Goal: Information Seeking & Learning: Check status

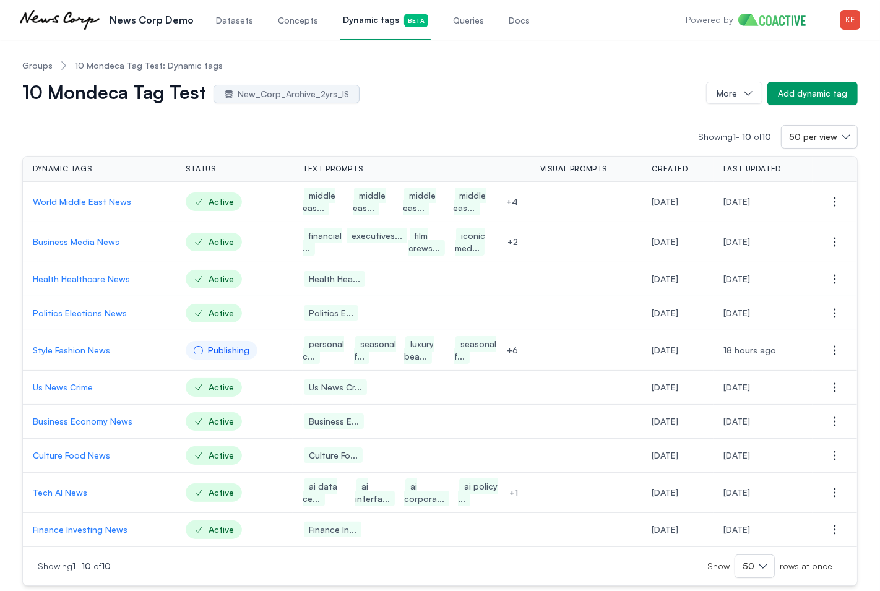
click at [455, 27] on link "Queries" at bounding box center [468, 19] width 36 height 41
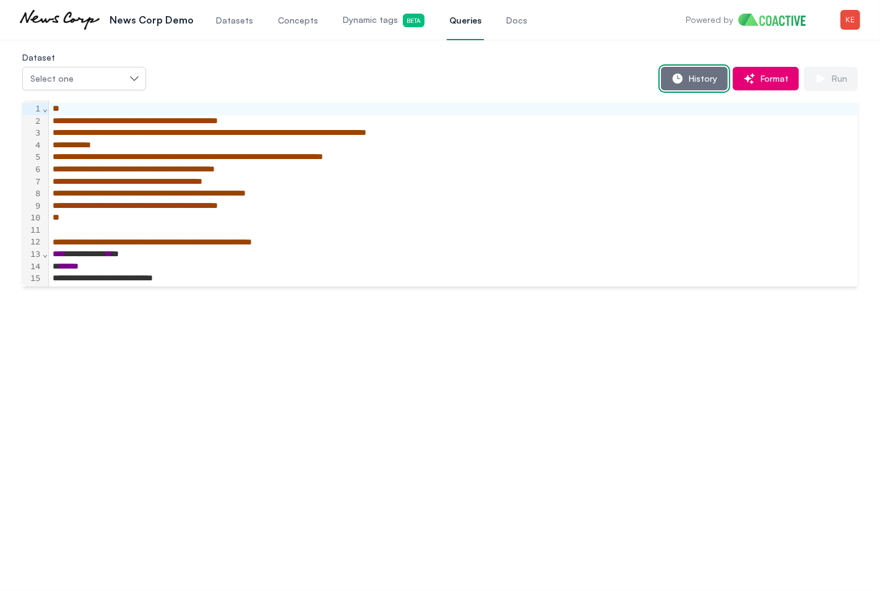
click at [689, 81] on span "History" at bounding box center [699, 78] width 33 height 12
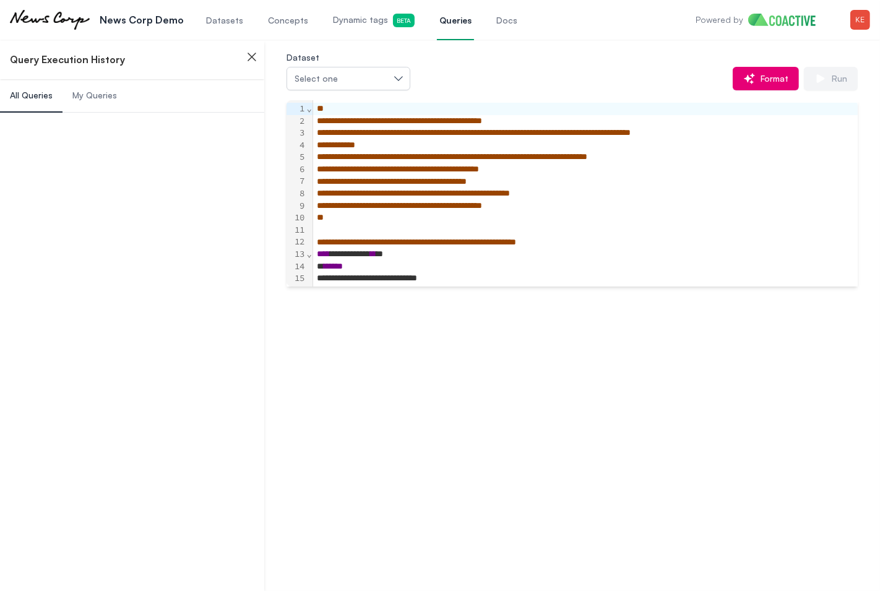
click at [100, 98] on span "My Queries" at bounding box center [94, 95] width 45 height 12
click at [100, 96] on span "My Queries" at bounding box center [94, 95] width 45 height 12
click at [98, 96] on span "My Queries" at bounding box center [94, 95] width 45 height 12
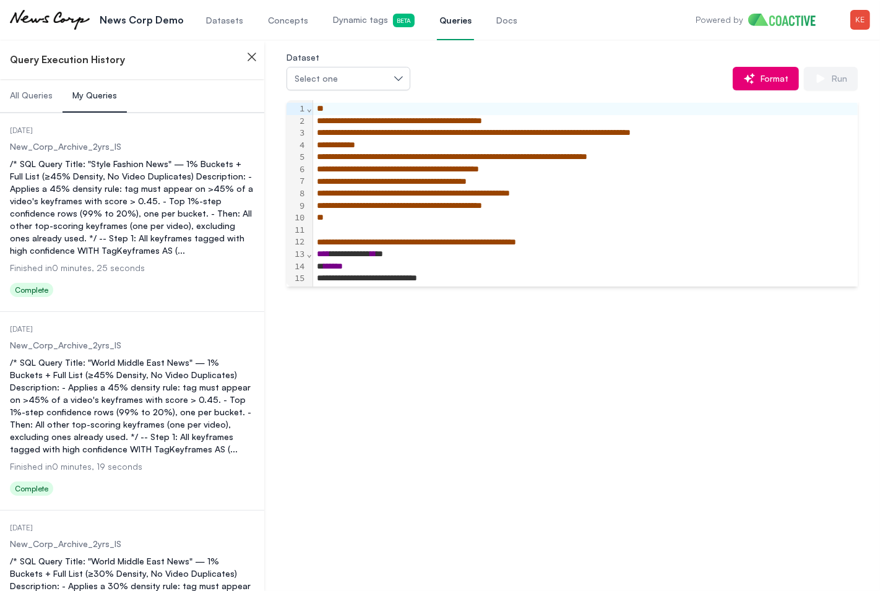
click at [100, 166] on div "/* SQL Query Title: "Style Fashion News" — 1% Buckets + Full List (≥45% Density…" at bounding box center [132, 207] width 244 height 99
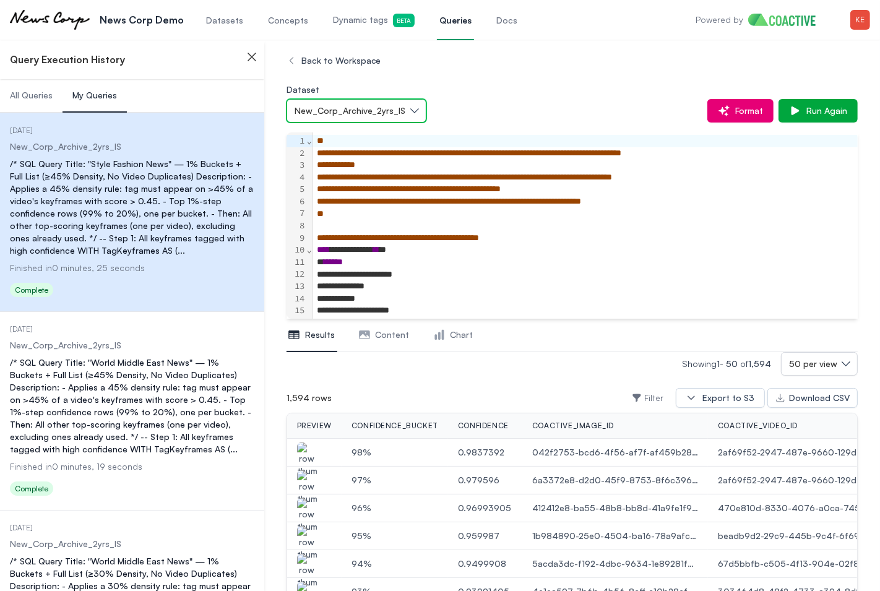
click at [412, 113] on button "New_Corp_Archive_2yrs_IS" at bounding box center [356, 111] width 140 height 24
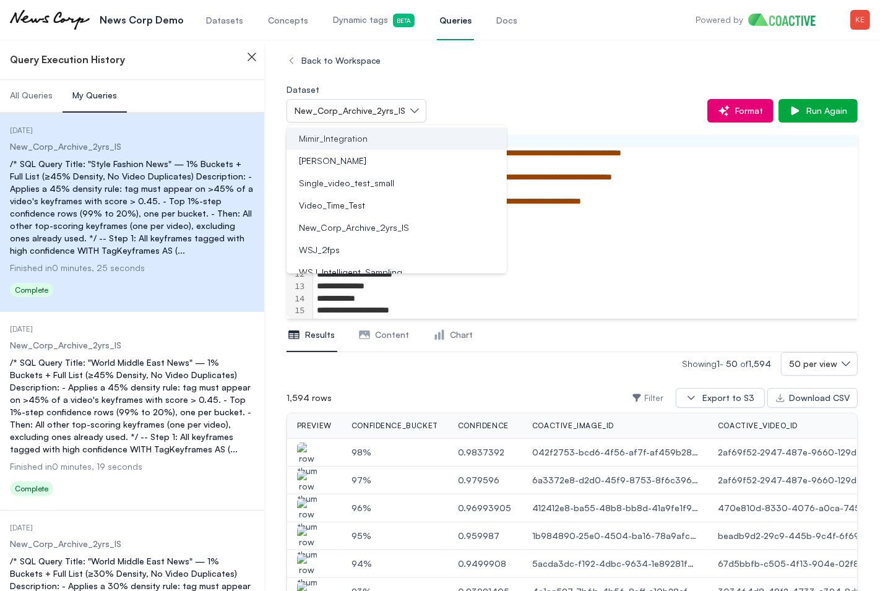
click at [392, 138] on div "Mimir_Integration" at bounding box center [389, 138] width 191 height 12
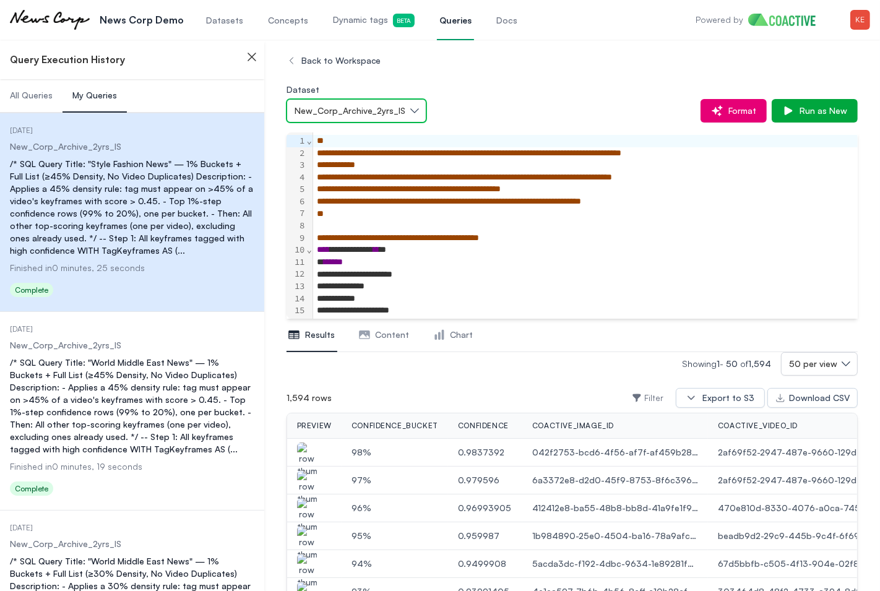
click at [413, 114] on button "New_Corp_Archive_2yrs_IS" at bounding box center [356, 111] width 140 height 24
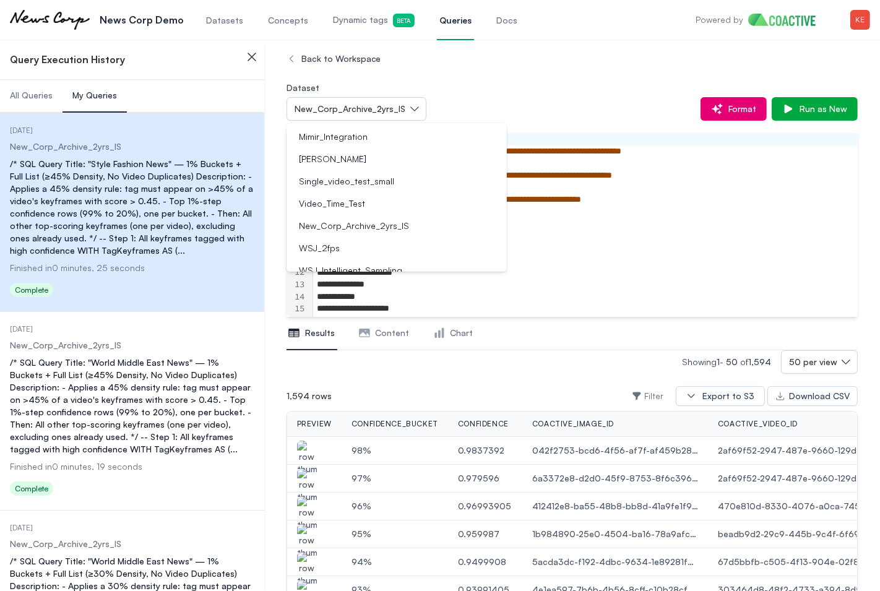
click at [521, 89] on div "Dataset New_Corp_Archive_2yrs_IS Mimir_Integration Tim_Single_Video Single_vide…" at bounding box center [571, 100] width 571 height 41
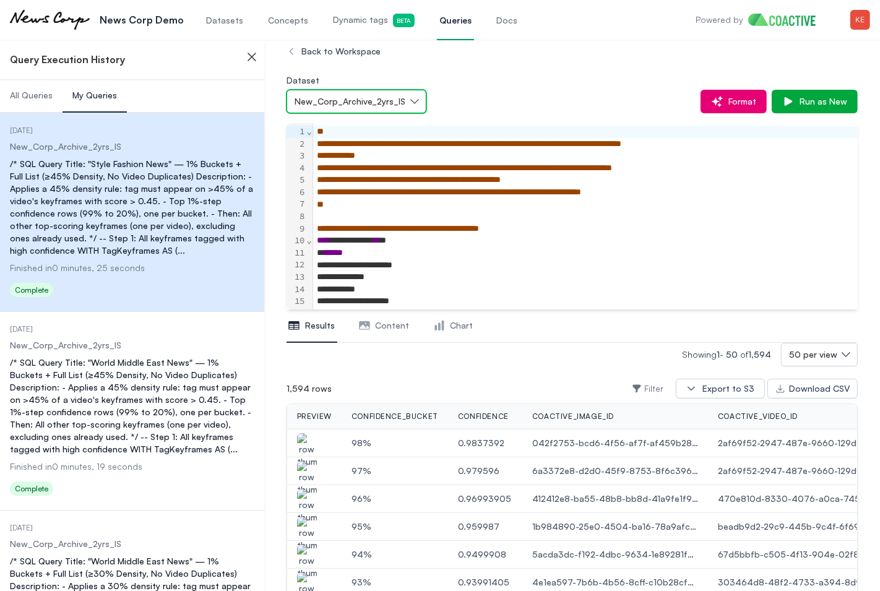
scroll to position [4, 0]
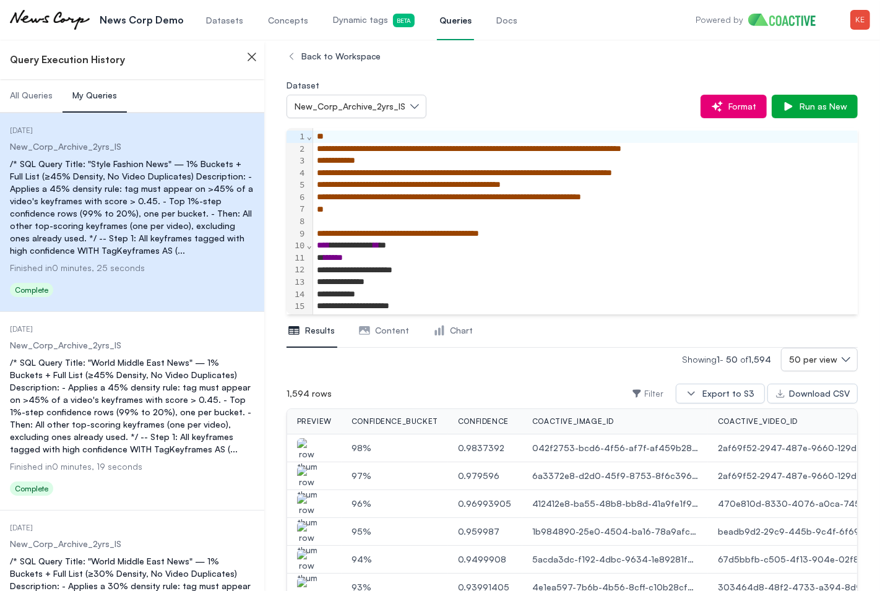
click at [200, 200] on div "/* SQL Query Title: "Style Fashion News" — 1% Buckets + Full List (≥45% Density…" at bounding box center [132, 207] width 244 height 99
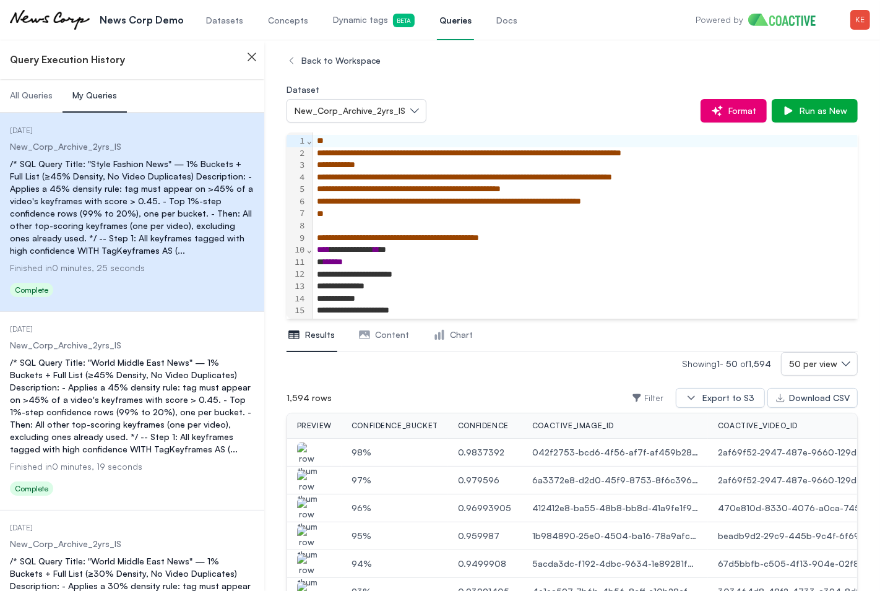
click at [186, 204] on div "/* SQL Query Title: "Style Fashion News" — 1% Buckets + Full List (≥45% Density…" at bounding box center [132, 207] width 244 height 99
click at [809, 113] on span "Run as New" at bounding box center [820, 111] width 53 height 12
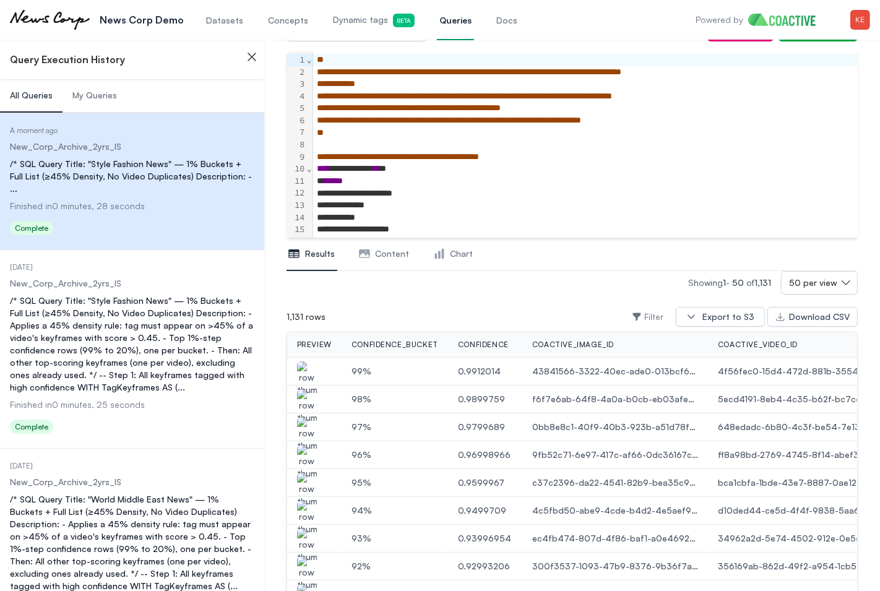
scroll to position [88, 0]
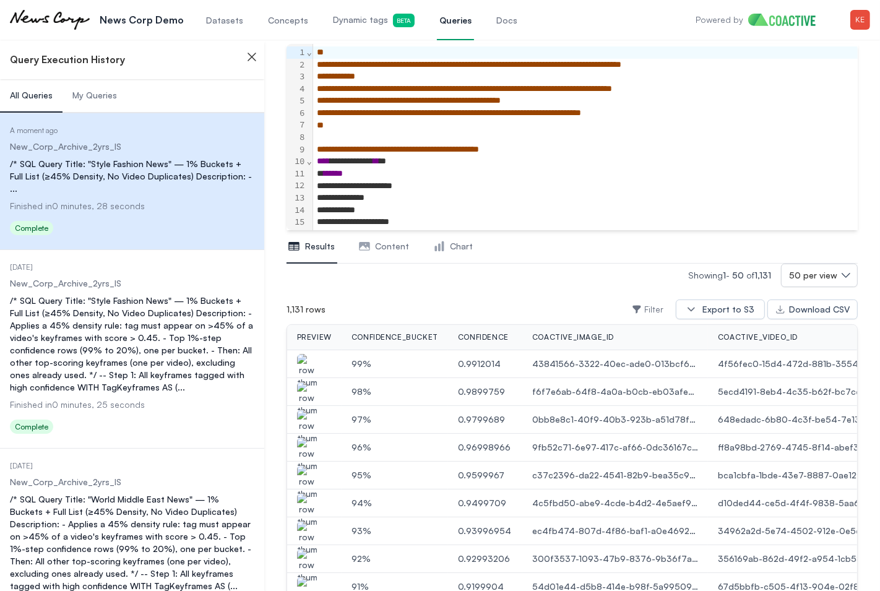
click at [393, 248] on span "Content" at bounding box center [392, 246] width 34 height 12
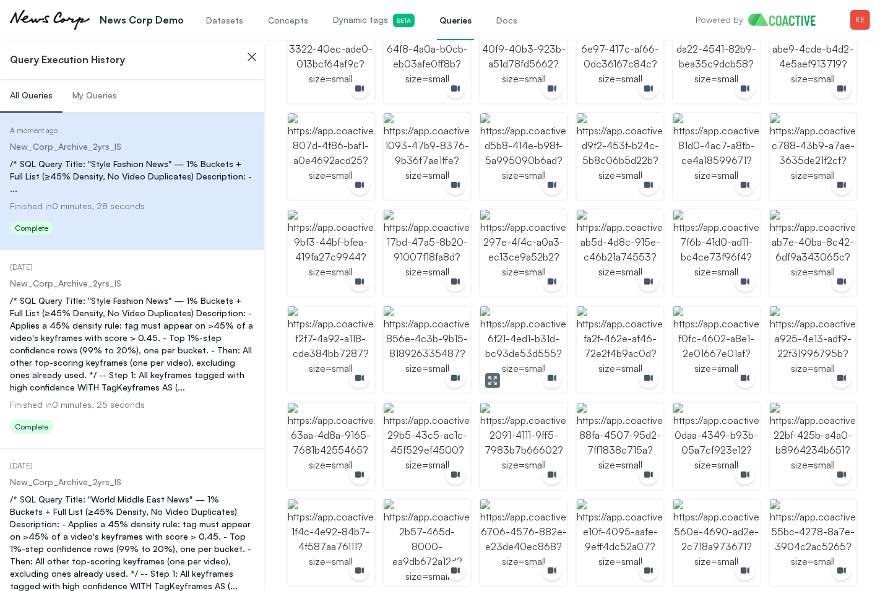
scroll to position [343, 0]
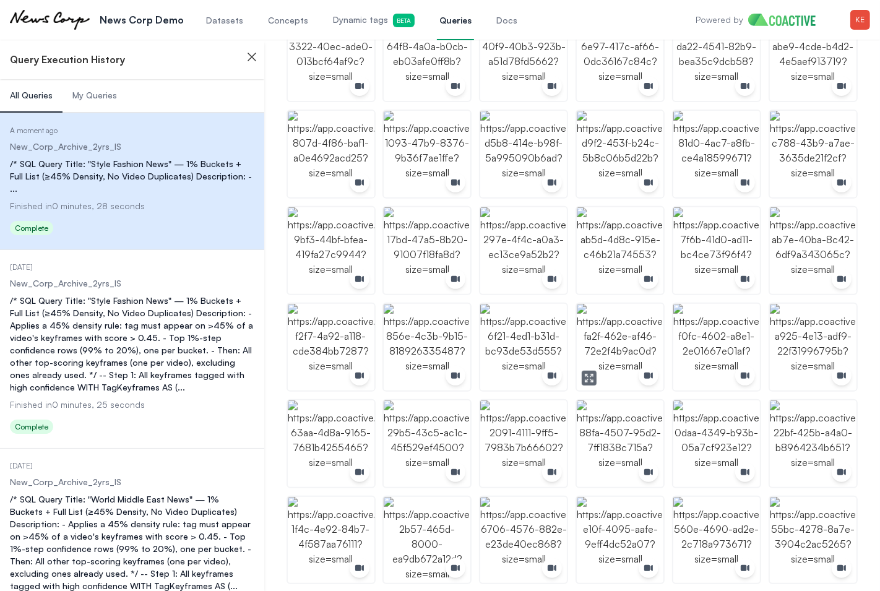
click at [646, 375] on icon "button" at bounding box center [648, 375] width 9 height 6
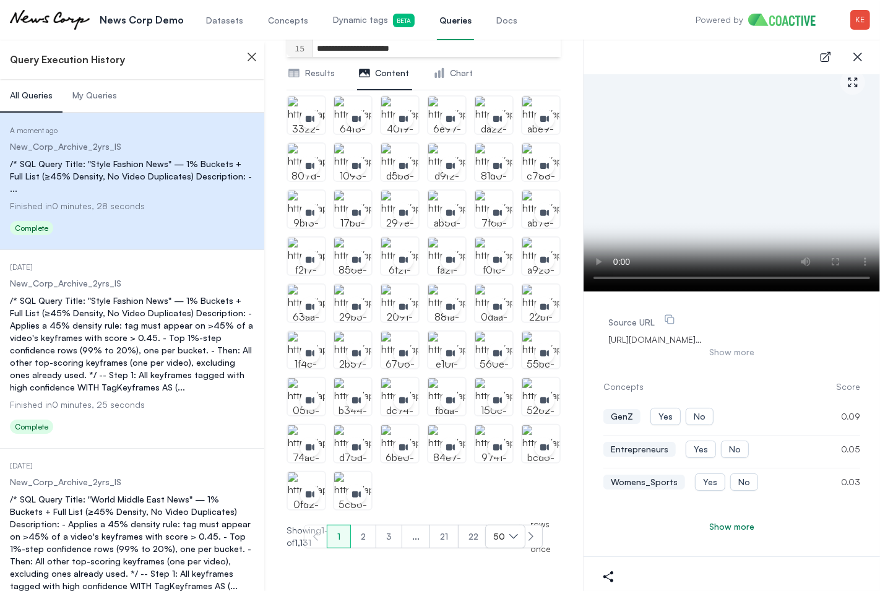
scroll to position [24, 0]
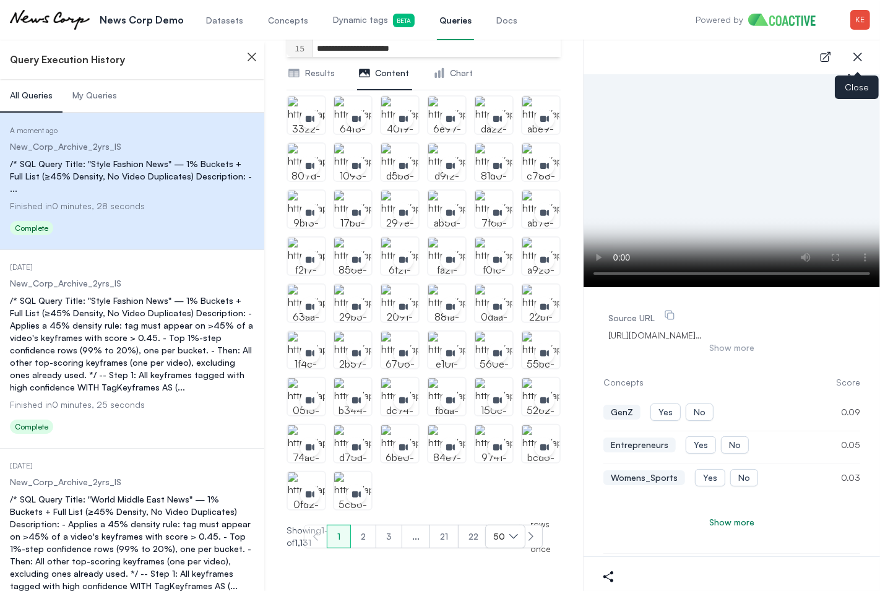
click at [862, 55] on icon "button" at bounding box center [857, 56] width 15 height 15
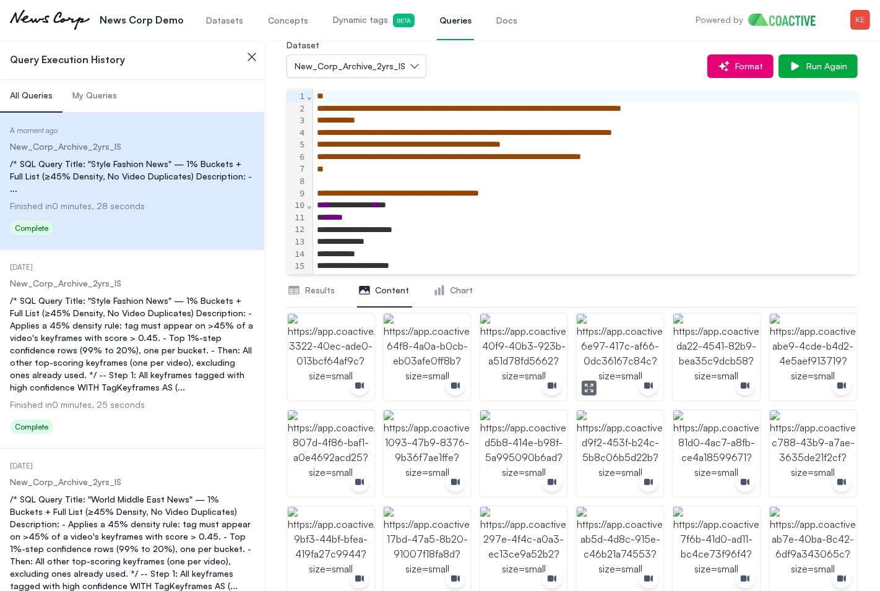
scroll to position [0, 0]
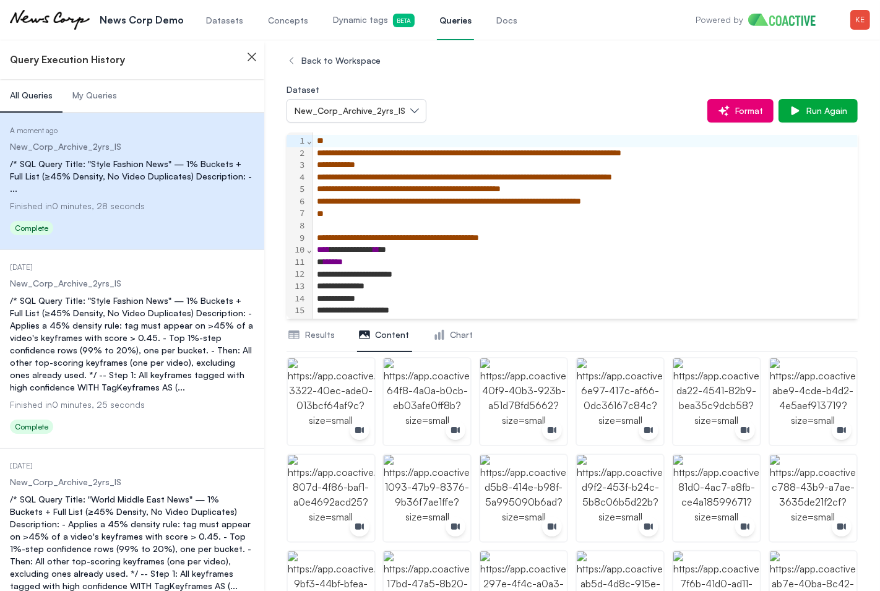
click at [614, 254] on div "**********" at bounding box center [585, 250] width 544 height 12
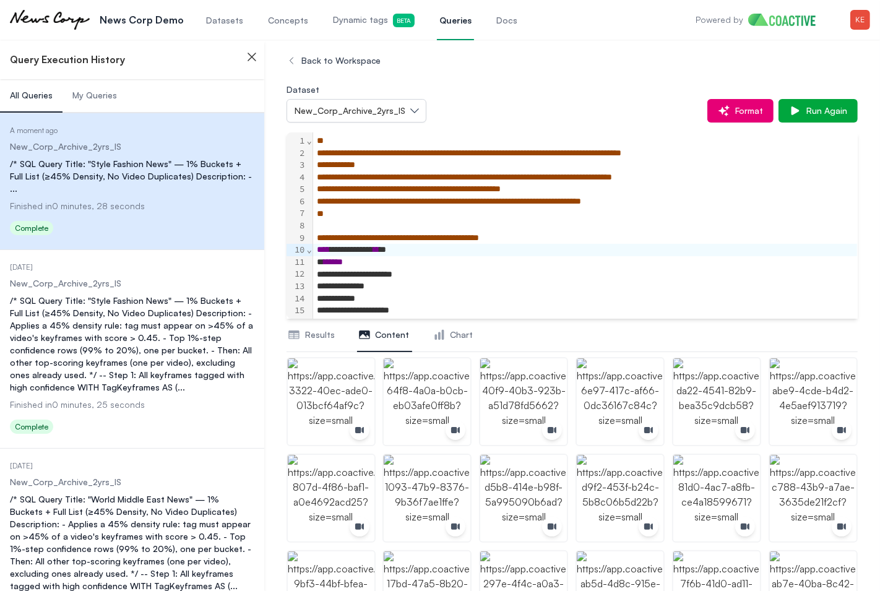
click at [70, 301] on div "/* SQL Query Title: "Style Fashion News" — 1% Buckets + Full List (≥45% Density…" at bounding box center [132, 343] width 244 height 99
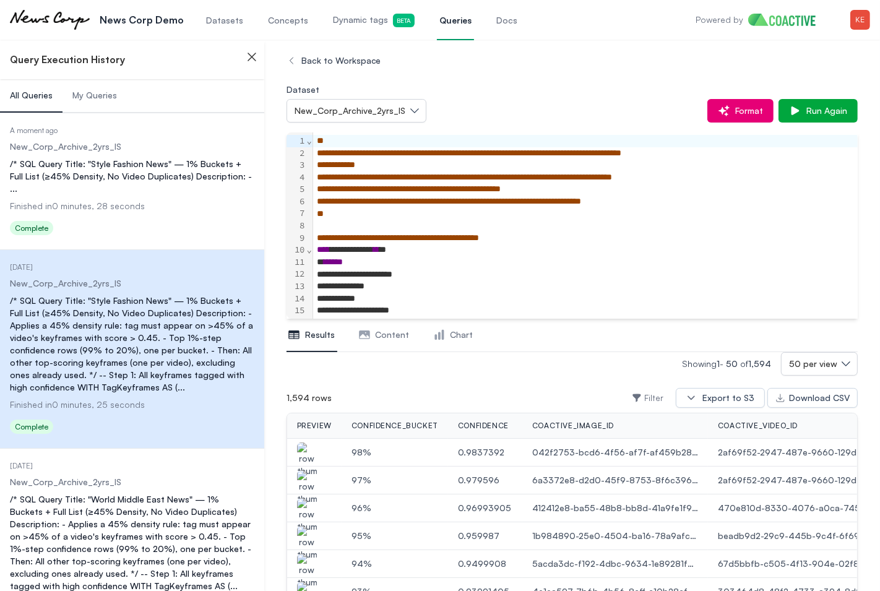
click at [82, 185] on dl "Date Executed A moment ago Dataset New_Corp_Archive_2yrs_IS Query /* SQL Query …" at bounding box center [132, 183] width 244 height 114
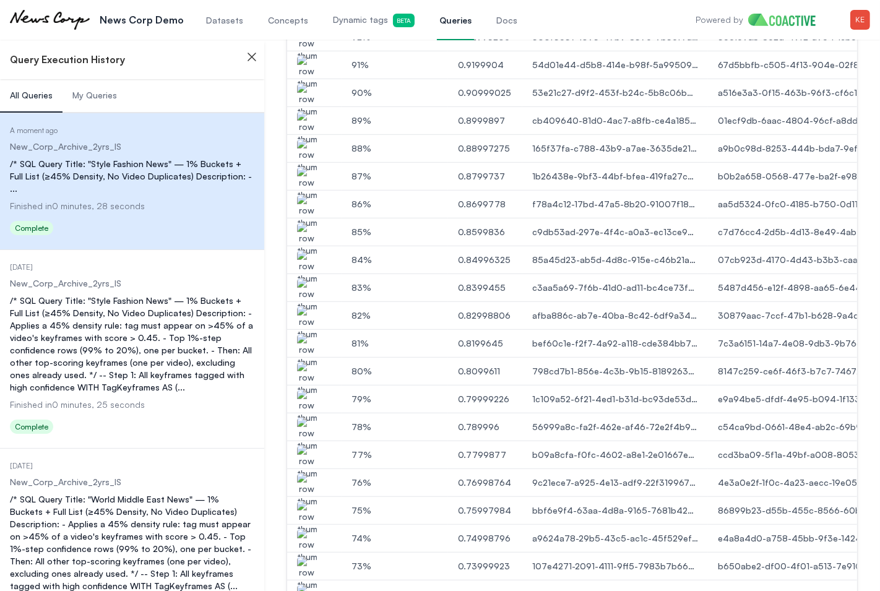
scroll to position [614, 0]
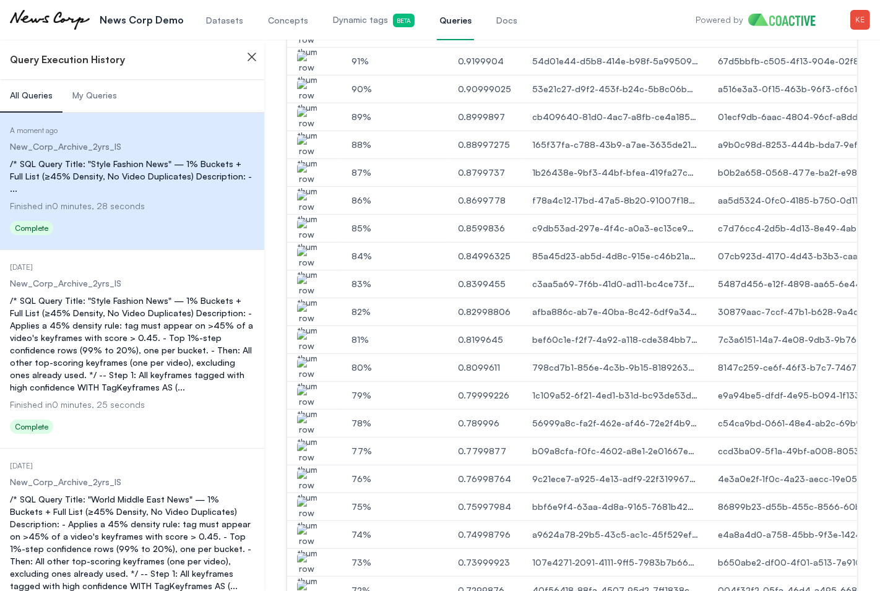
click at [309, 396] on img "button" at bounding box center [307, 402] width 20 height 35
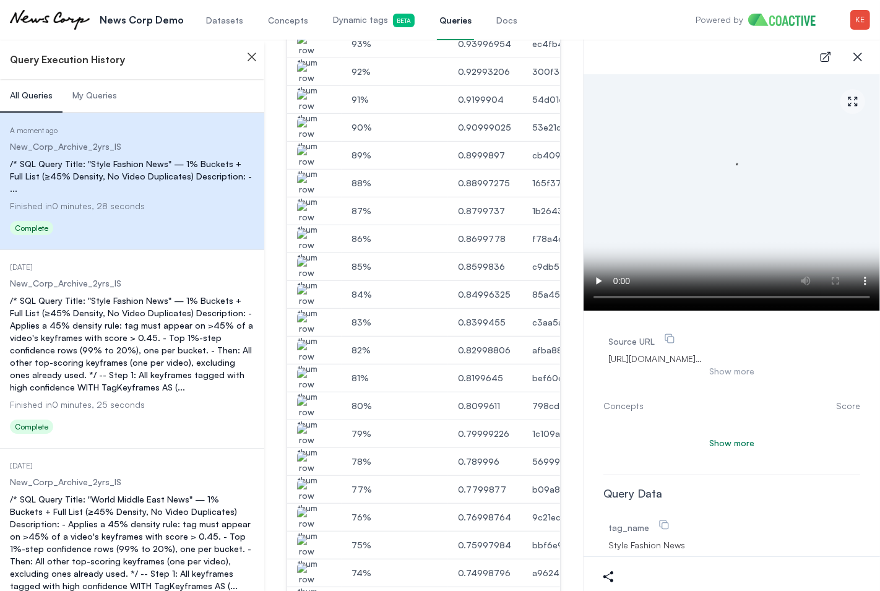
scroll to position [647, 0]
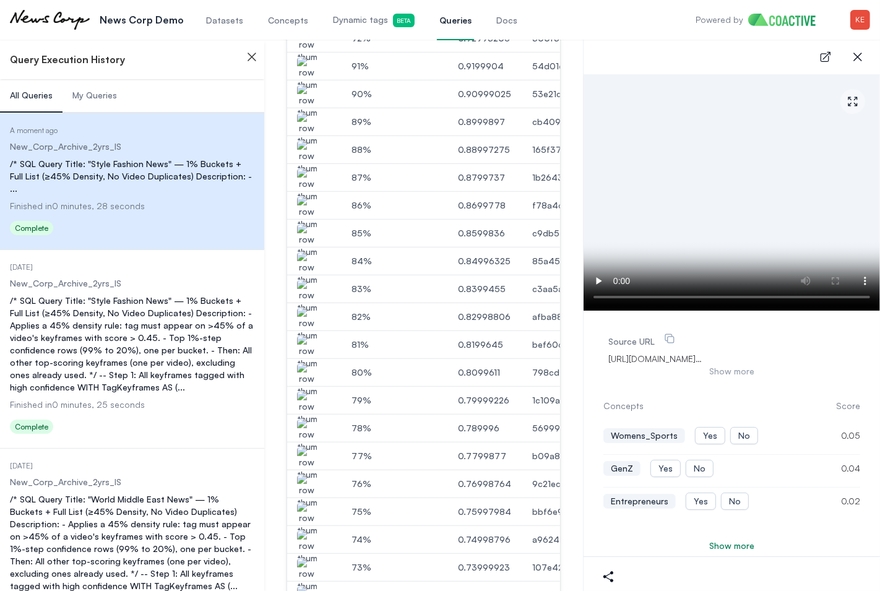
click at [307, 371] on img "button" at bounding box center [307, 379] width 20 height 35
click at [308, 288] on img "button" at bounding box center [307, 296] width 20 height 35
click at [303, 207] on img "button" at bounding box center [307, 212] width 20 height 35
click at [855, 61] on icon "button" at bounding box center [857, 56] width 15 height 15
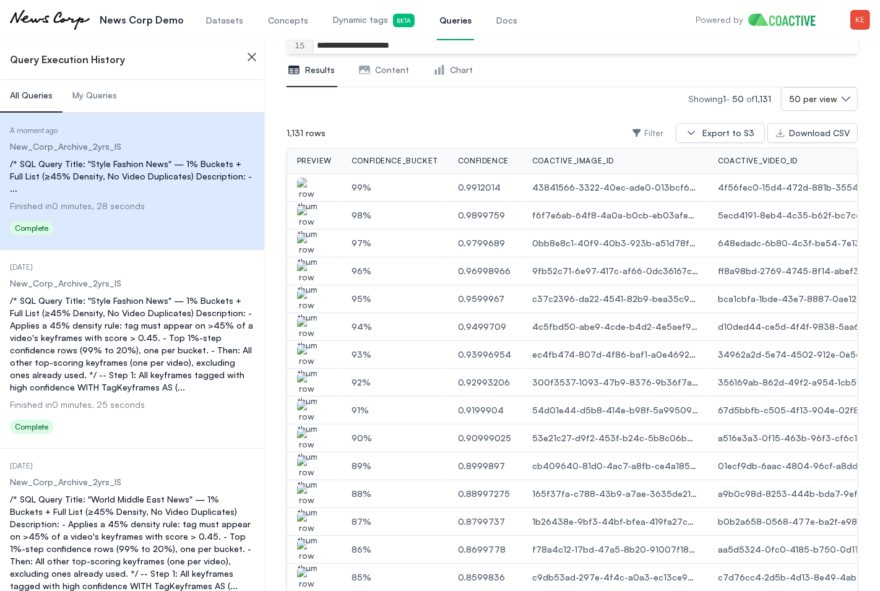
scroll to position [266, 0]
click at [311, 220] on img "button" at bounding box center [307, 221] width 20 height 35
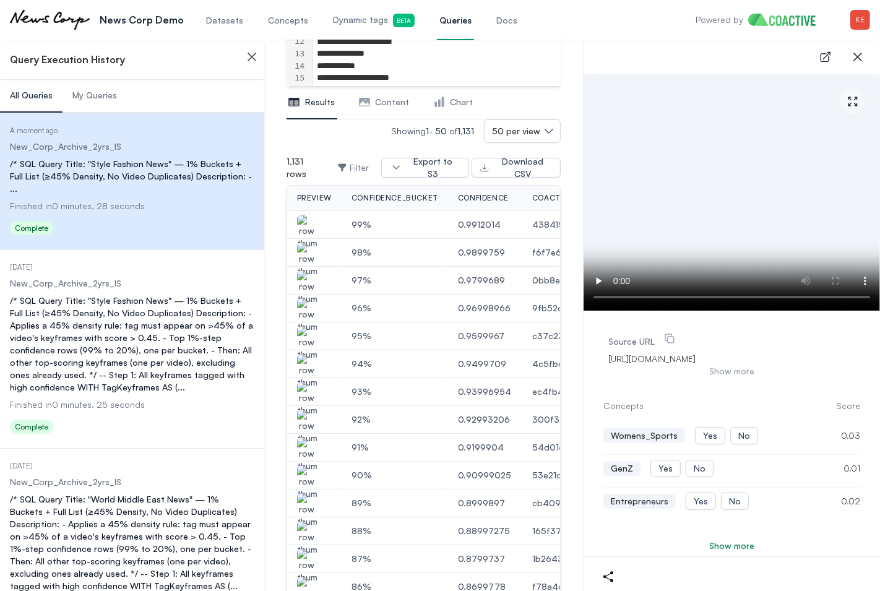
click at [308, 333] on img "button" at bounding box center [307, 343] width 20 height 35
click at [306, 382] on img "button" at bounding box center [307, 399] width 20 height 35
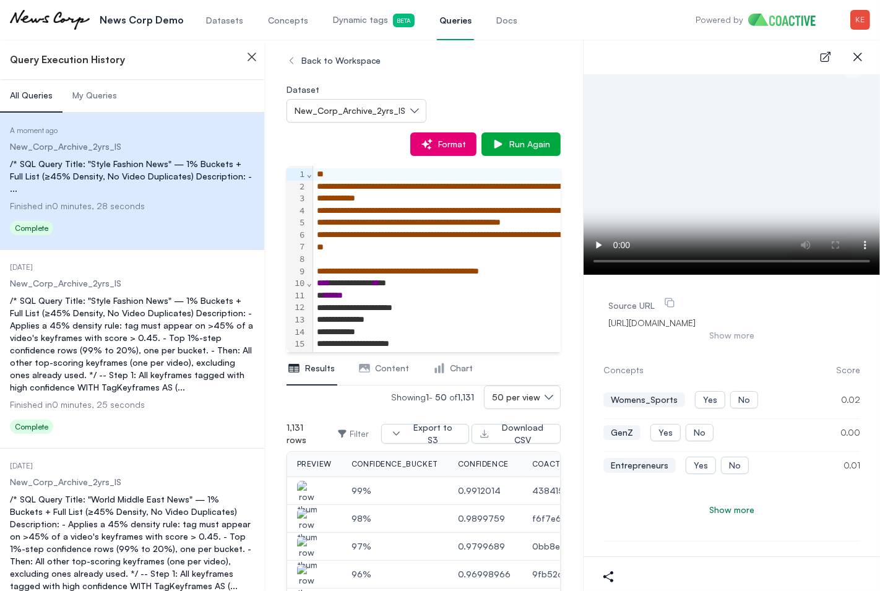
scroll to position [2, 0]
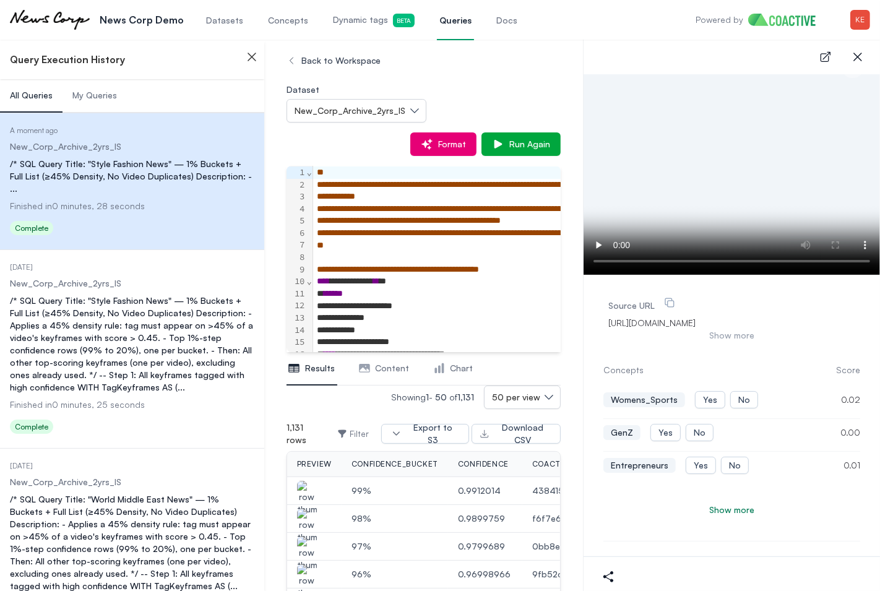
click at [367, 28] on link "Dynamic tags Beta" at bounding box center [373, 19] width 87 height 41
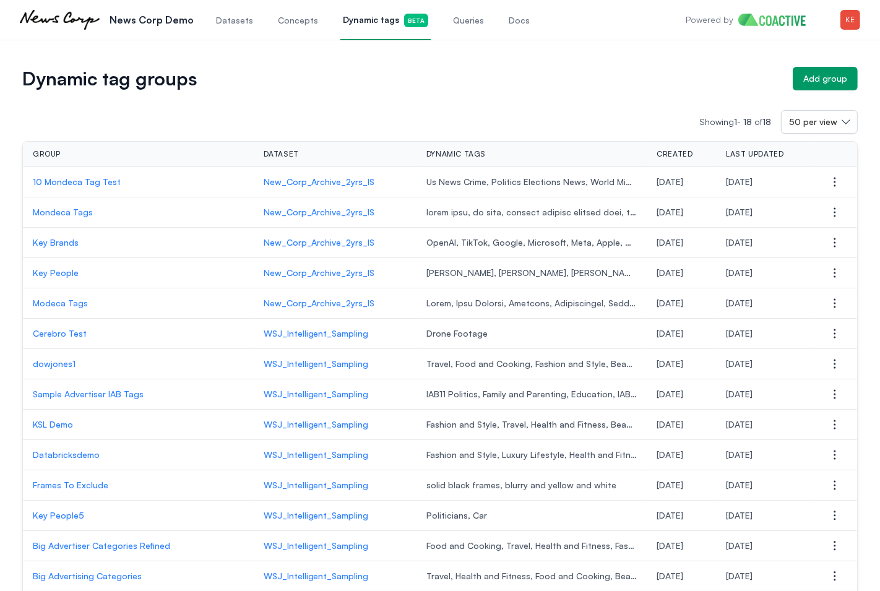
click at [101, 184] on p "10 Mondeca Tag Test" at bounding box center [138, 182] width 211 height 12
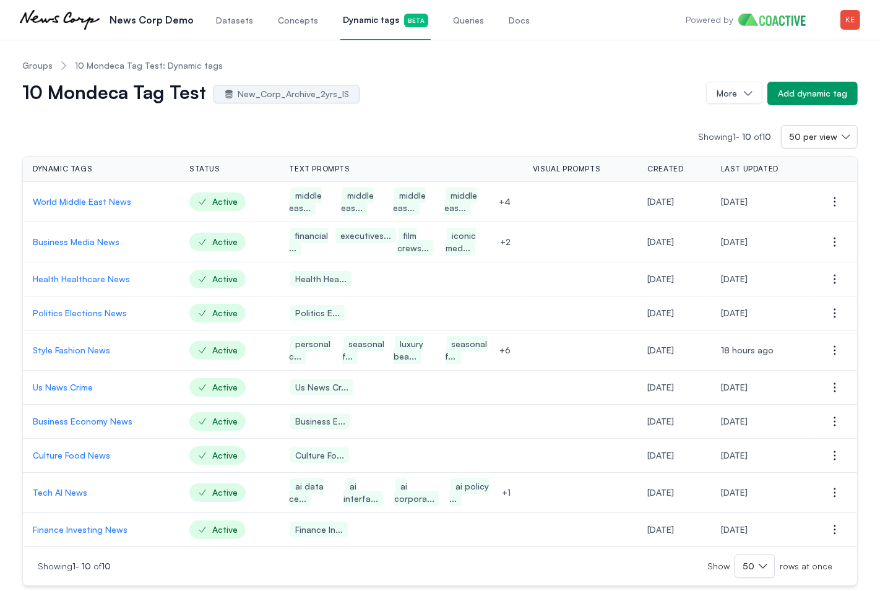
click at [466, 25] on span "Queries" at bounding box center [468, 20] width 31 height 12
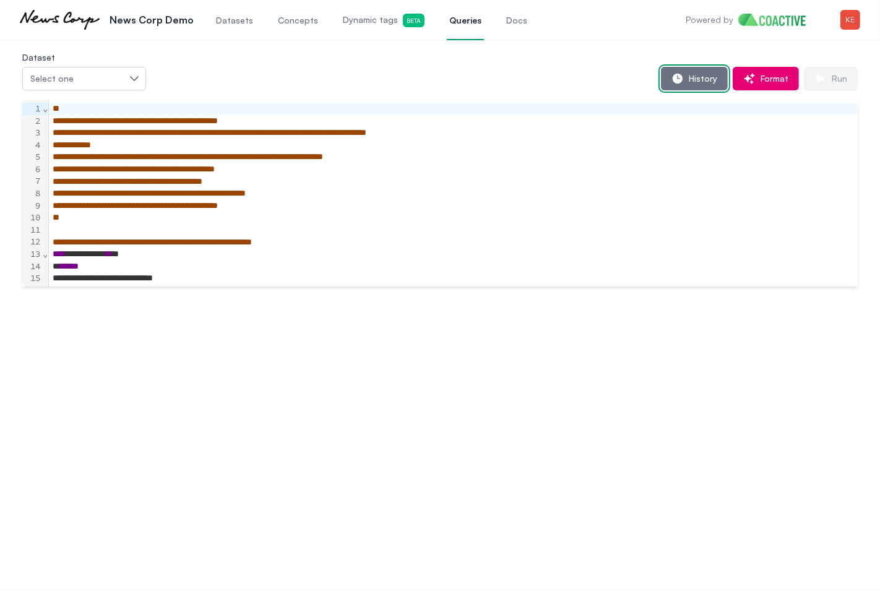
click at [684, 85] on button "History" at bounding box center [694, 79] width 67 height 24
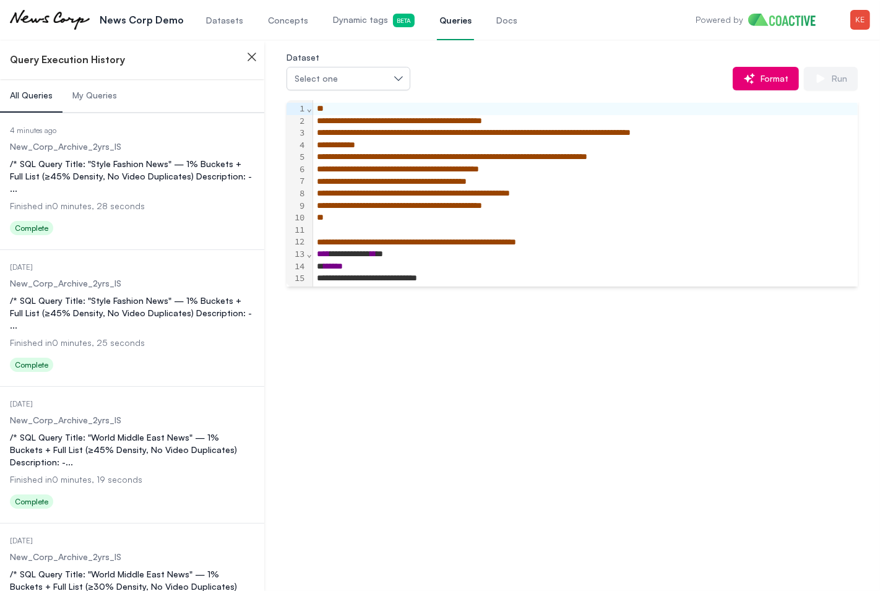
click at [118, 414] on dd "New_Corp_Archive_2yrs_IS" at bounding box center [132, 420] width 244 height 12
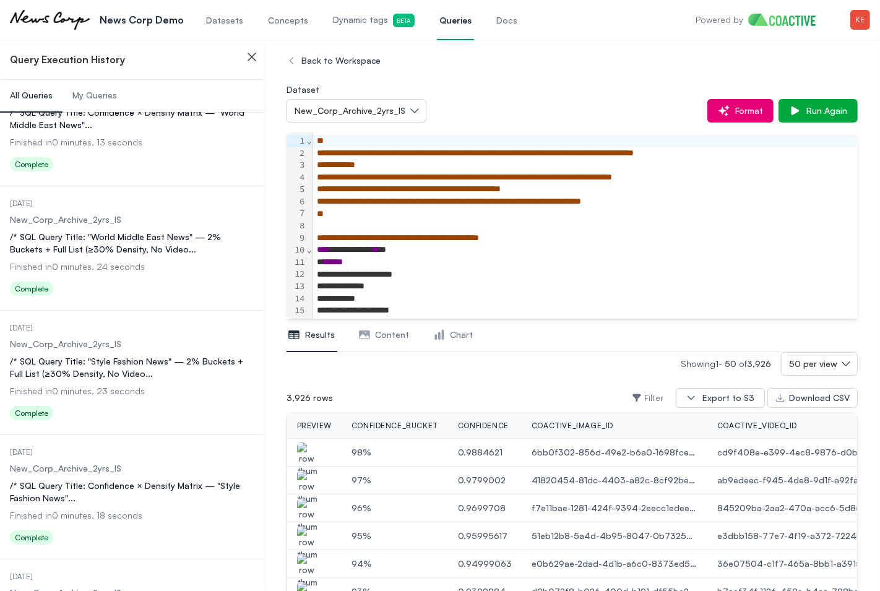
scroll to position [601, 0]
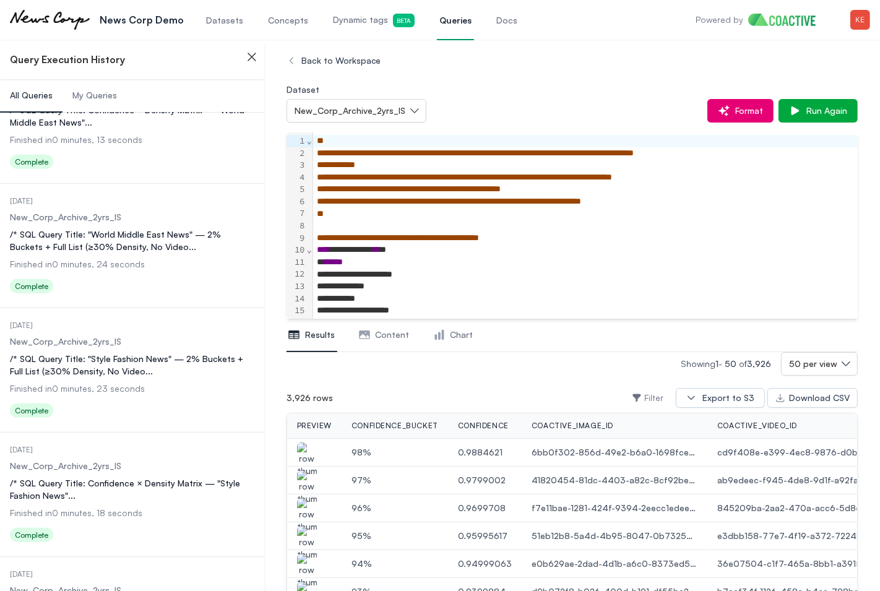
click at [102, 460] on dd "New_Corp_Archive_2yrs_IS" at bounding box center [132, 466] width 244 height 12
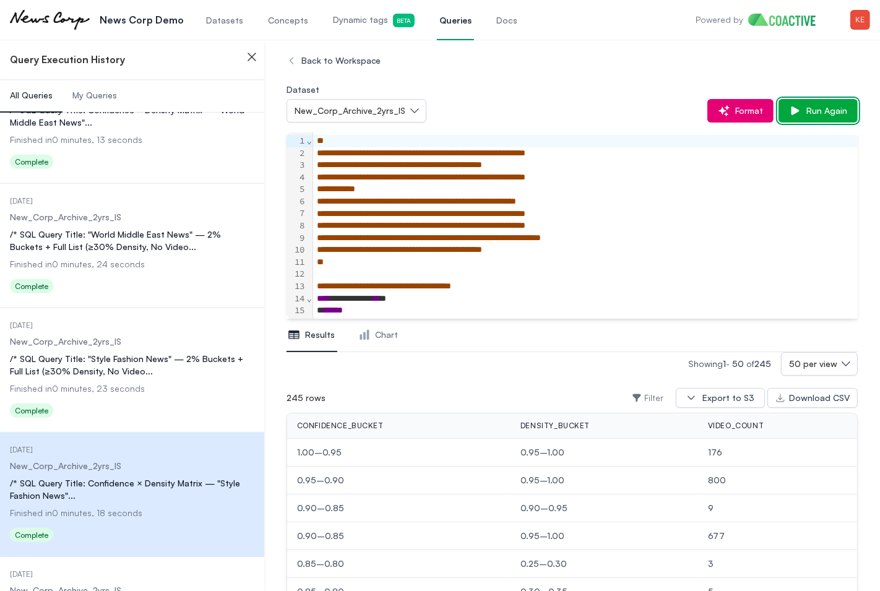
click at [800, 111] on icon "button" at bounding box center [795, 111] width 12 height 12
